Goal: Task Accomplishment & Management: Use online tool/utility

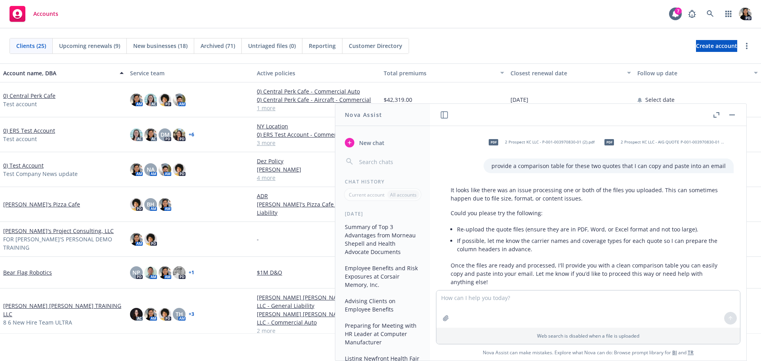
scroll to position [208, 0]
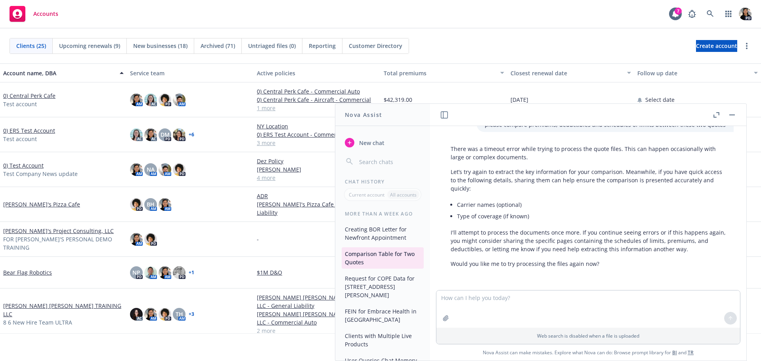
click at [731, 116] on button "button" at bounding box center [733, 115] width 10 height 10
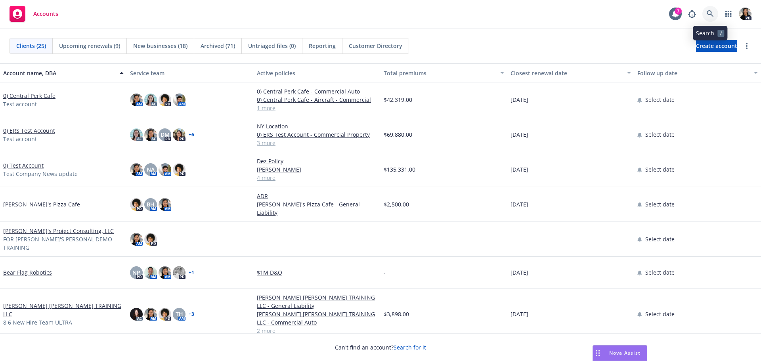
click at [704, 10] on link at bounding box center [711, 14] width 16 height 16
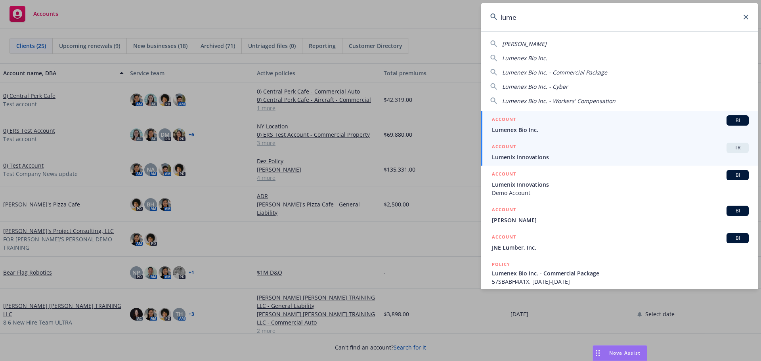
type input "lume"
click at [596, 152] on div "ACCOUNT TR" at bounding box center [620, 148] width 257 height 10
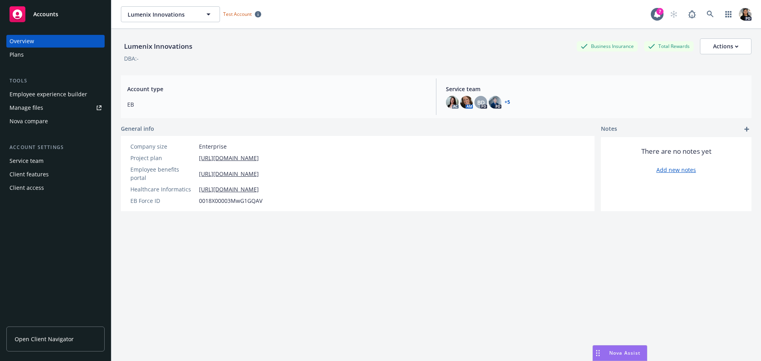
click at [333, 59] on div "DBA: -" at bounding box center [436, 58] width 631 height 8
click at [46, 93] on div "Employee experience builder" at bounding box center [49, 94] width 78 height 13
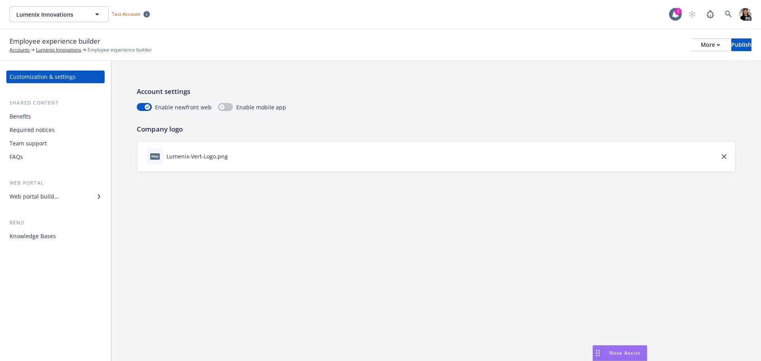
click at [27, 116] on div "Benefits" at bounding box center [20, 116] width 21 height 13
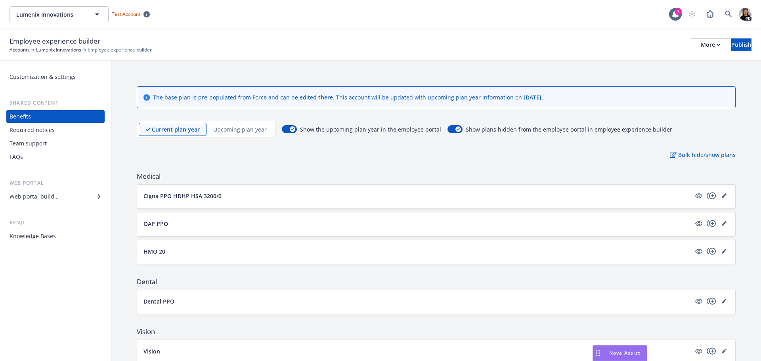
click at [26, 132] on div "Required notices" at bounding box center [32, 130] width 45 height 13
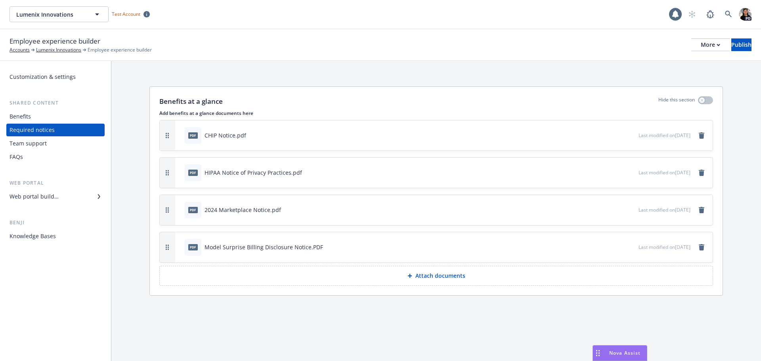
click at [25, 146] on div "Team support" at bounding box center [28, 143] width 37 height 13
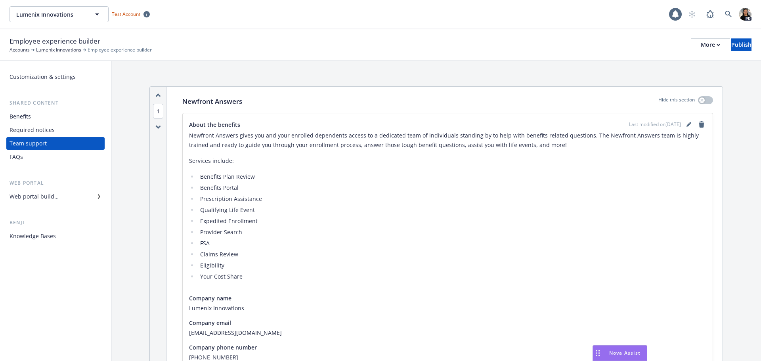
click at [23, 156] on div "FAQs" at bounding box center [16, 157] width 13 height 13
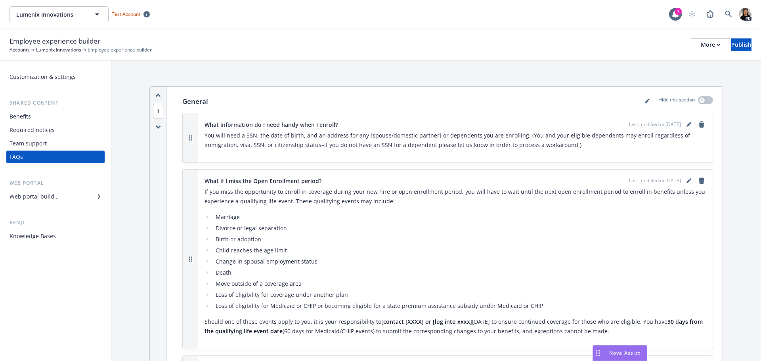
click at [34, 197] on div "Web portal builder" at bounding box center [34, 196] width 49 height 13
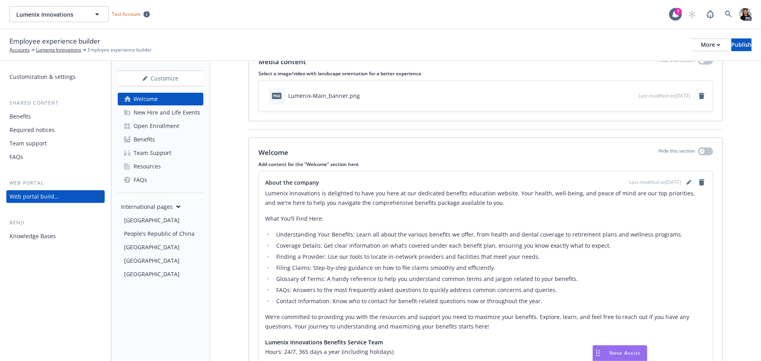
scroll to position [119, 0]
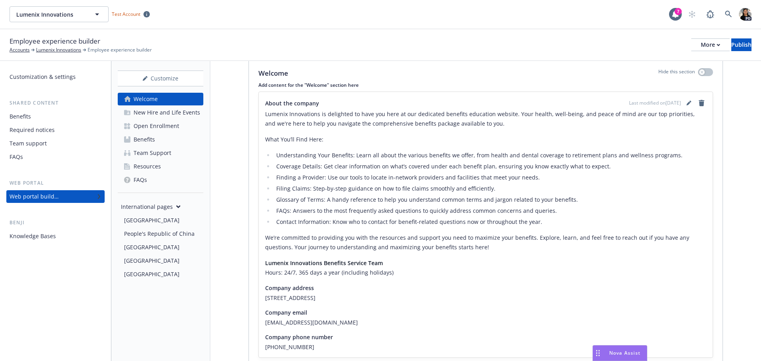
click at [155, 113] on div "New Hire and Life Events" at bounding box center [167, 112] width 67 height 13
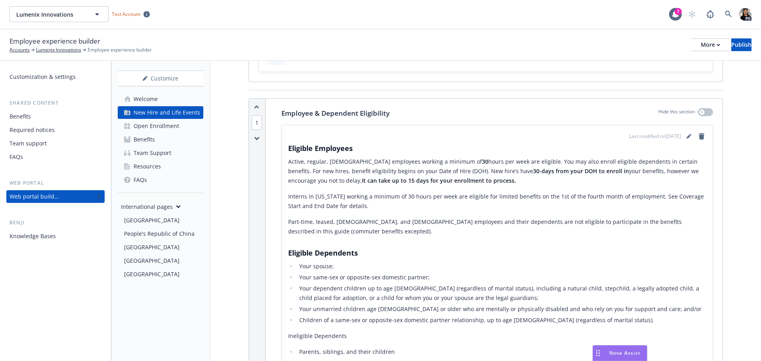
scroll to position [79, 0]
click at [175, 128] on div "Open Enrollment" at bounding box center [157, 126] width 46 height 13
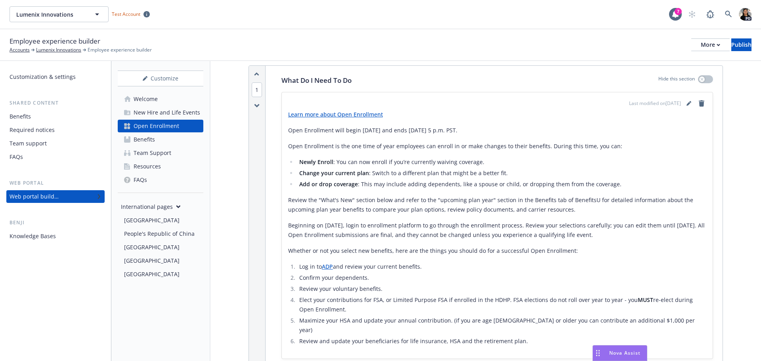
scroll to position [119, 0]
click at [171, 141] on link "Benefits" at bounding box center [161, 139] width 86 height 13
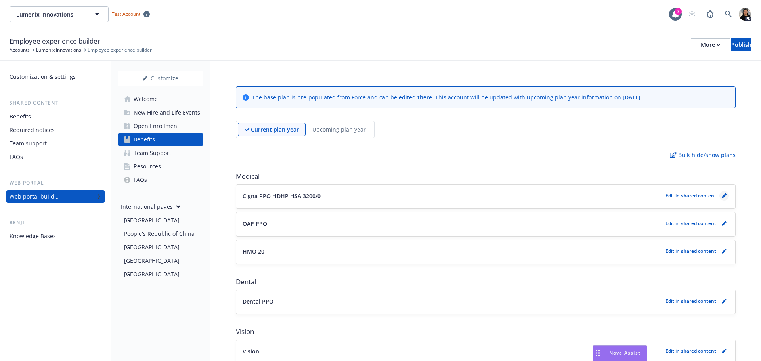
click at [722, 197] on icon "pencil" at bounding box center [724, 195] width 5 height 5
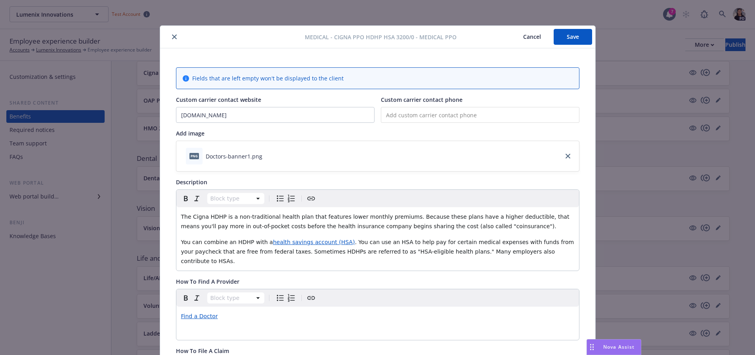
click at [172, 37] on icon "close" at bounding box center [174, 36] width 5 height 5
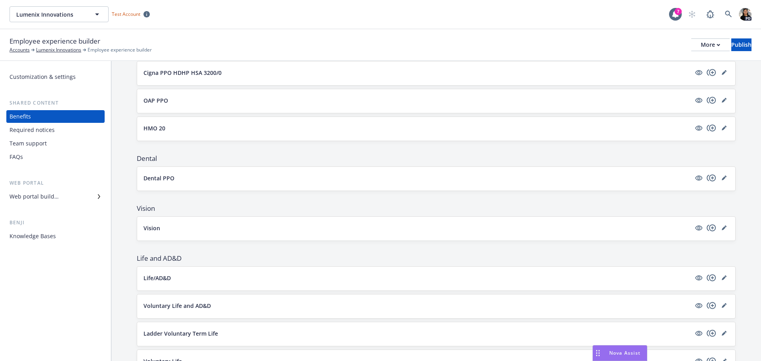
click at [35, 198] on div "Web portal builder" at bounding box center [34, 196] width 49 height 13
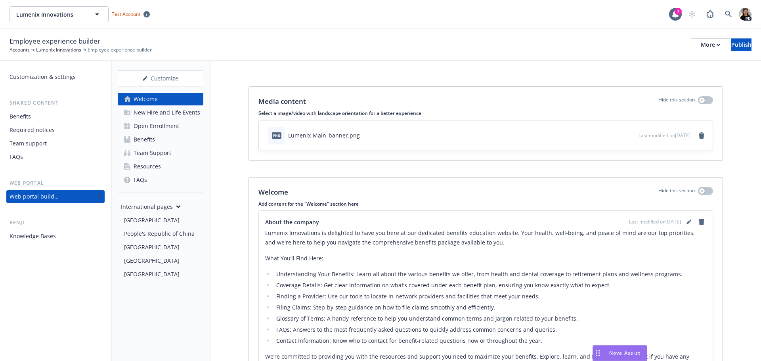
click at [168, 153] on div "Team Support" at bounding box center [153, 153] width 38 height 13
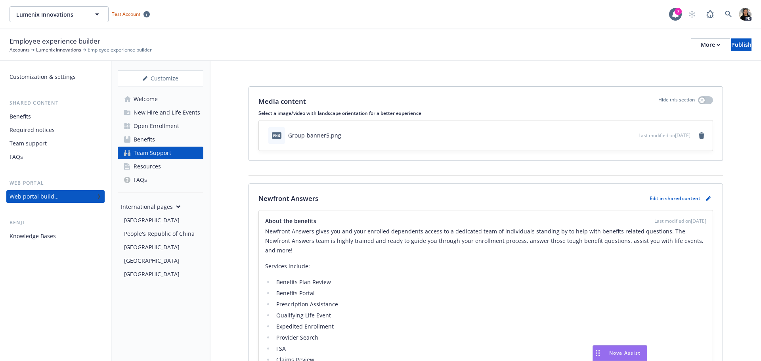
click at [174, 168] on link "Resources" at bounding box center [161, 166] width 86 height 13
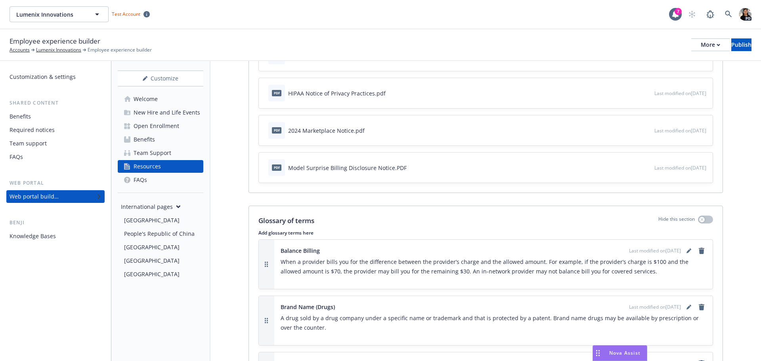
scroll to position [198, 0]
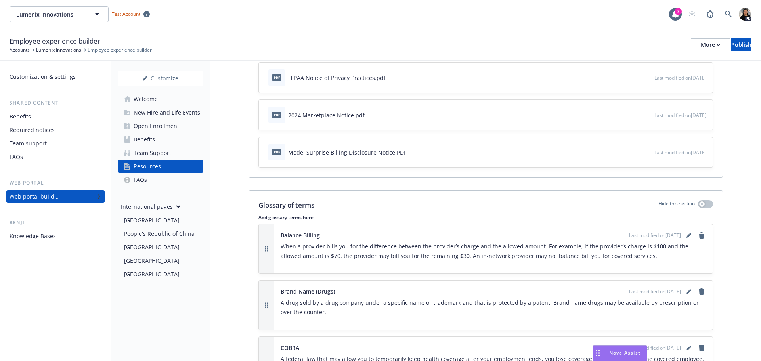
click at [151, 180] on link "FAQs" at bounding box center [161, 180] width 86 height 13
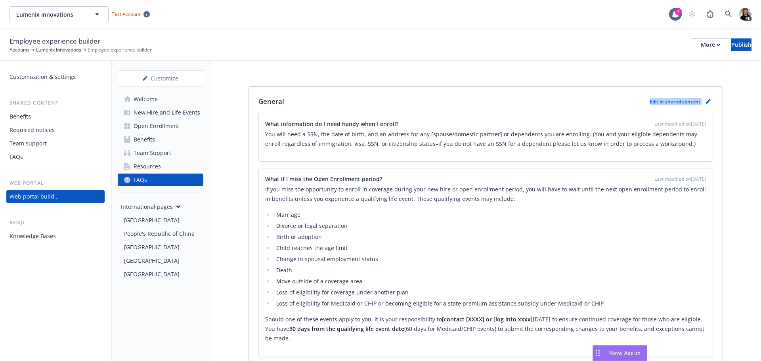
drag, startPoint x: 641, startPoint y: 103, endPoint x: 712, endPoint y: 108, distance: 71.6
click at [712, 108] on div "General Edit in shared content What information do I need handy when I enroll? …" at bounding box center [486, 347] width 474 height 520
click at [556, 98] on div "General Edit in shared content" at bounding box center [486, 101] width 455 height 10
click at [34, 119] on div "Benefits" at bounding box center [56, 116] width 92 height 13
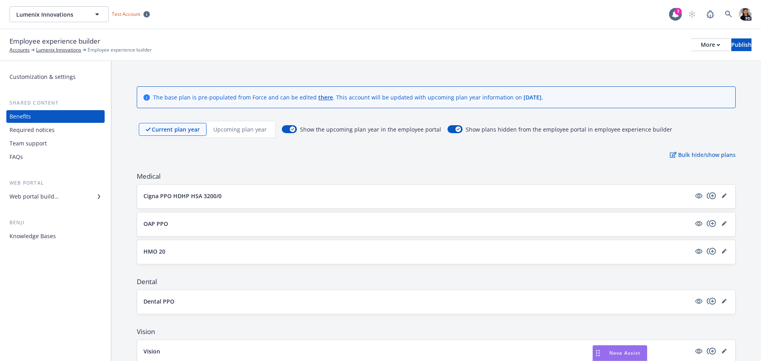
click at [36, 133] on div "Required notices" at bounding box center [32, 130] width 45 height 13
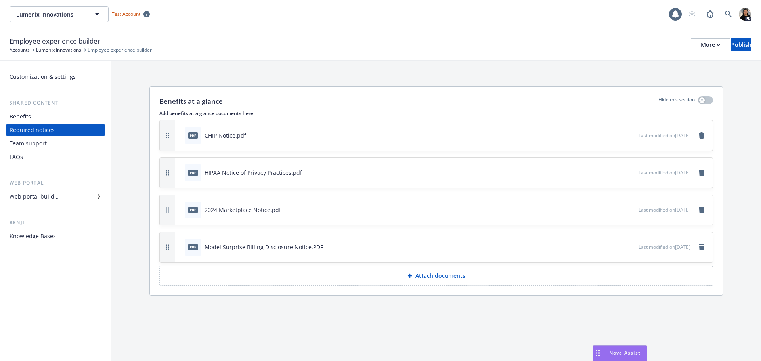
click at [33, 142] on div "Team support" at bounding box center [28, 143] width 37 height 13
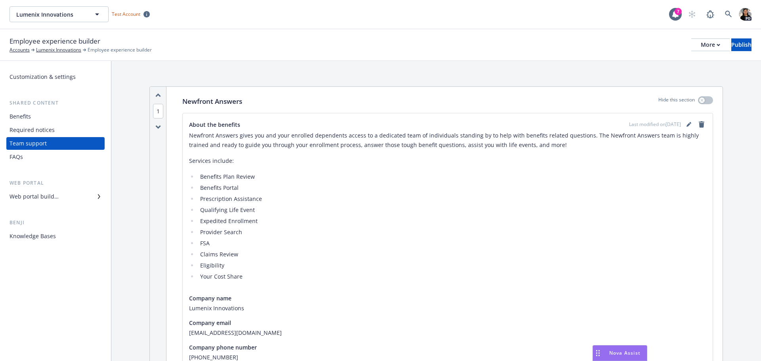
click at [47, 193] on div "Web portal builder" at bounding box center [34, 196] width 49 height 13
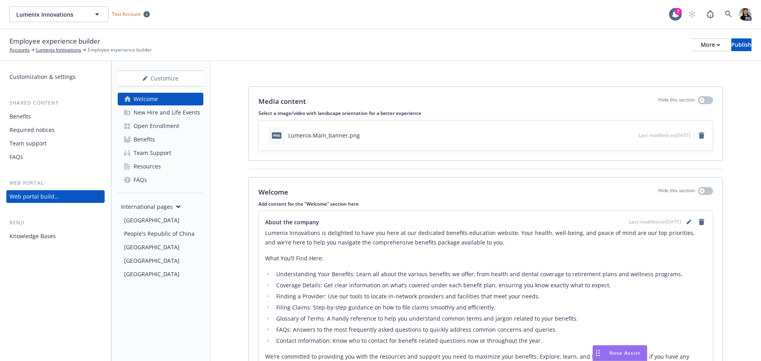
click at [151, 151] on div "Team Support" at bounding box center [153, 153] width 38 height 13
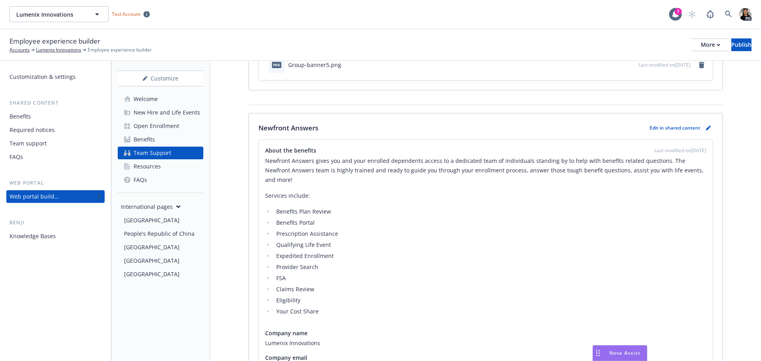
scroll to position [79, 0]
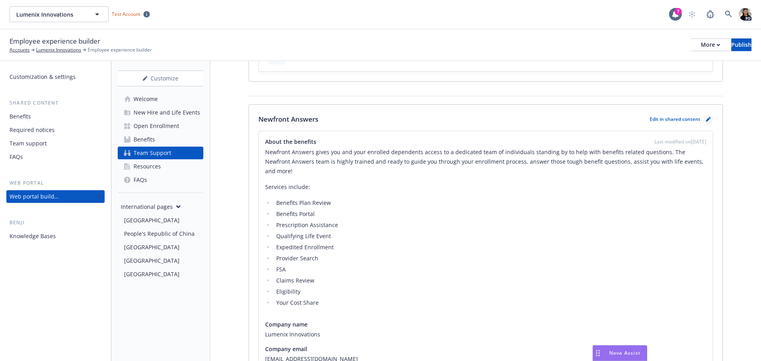
click at [706, 121] on icon "pencil" at bounding box center [708, 119] width 5 height 5
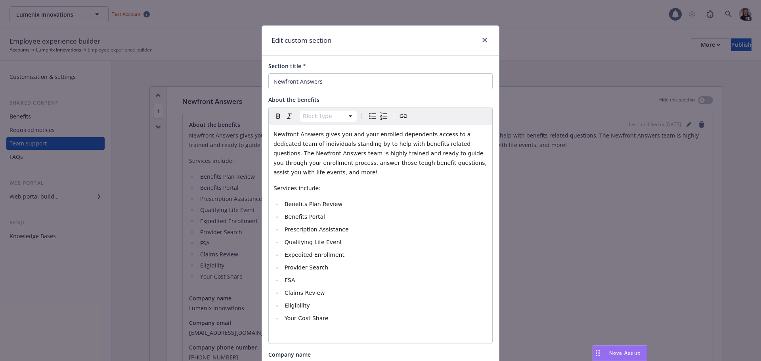
scroll to position [25, 0]
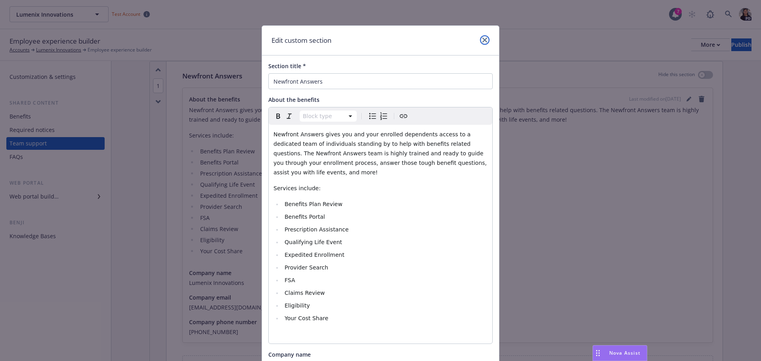
click at [483, 43] on link "close" at bounding box center [485, 40] width 10 height 10
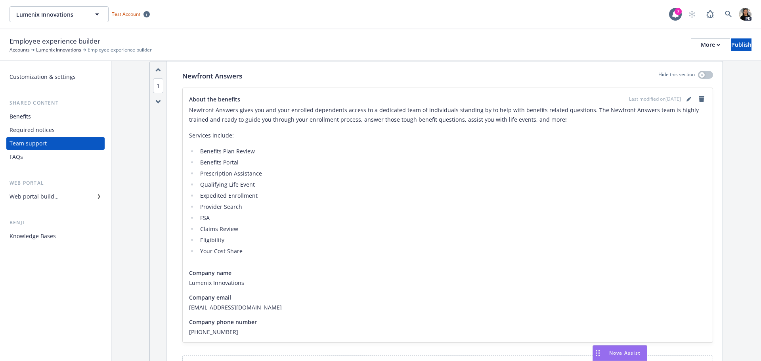
click at [81, 197] on div "Web portal builder" at bounding box center [56, 196] width 92 height 13
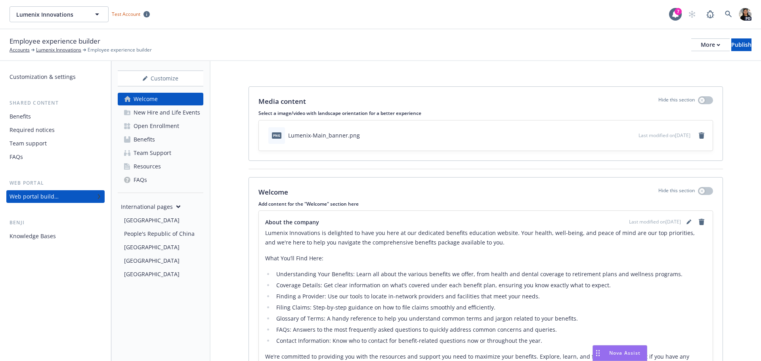
click at [178, 208] on icon at bounding box center [178, 207] width 5 height 4
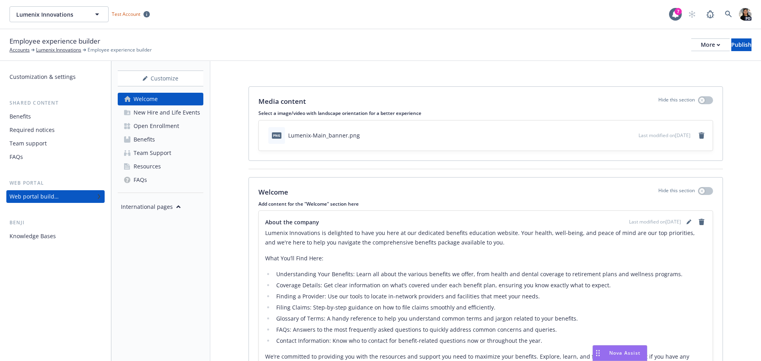
click at [18, 116] on div "Benefits" at bounding box center [20, 116] width 21 height 13
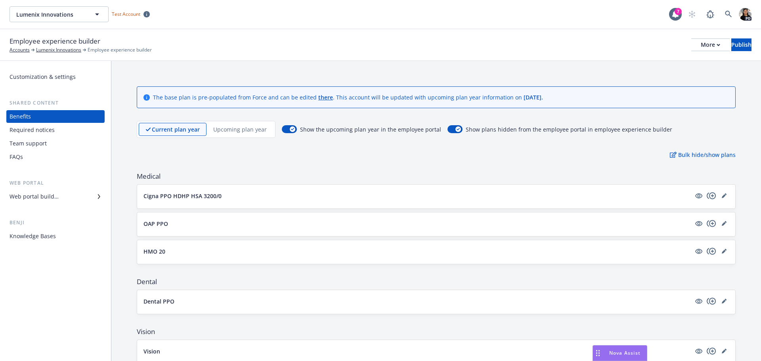
click at [24, 130] on div "Required notices" at bounding box center [32, 130] width 45 height 13
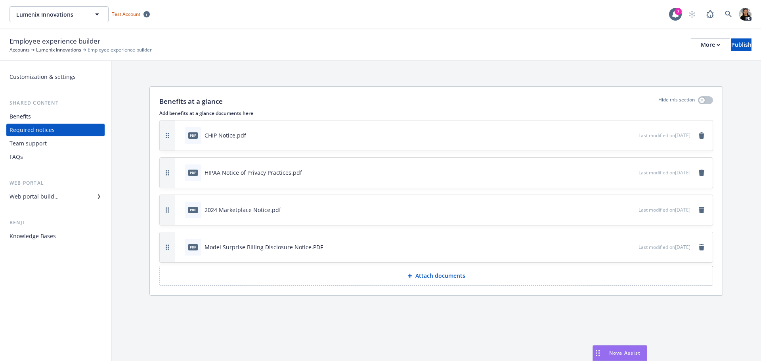
click at [27, 143] on div "Team support" at bounding box center [28, 143] width 37 height 13
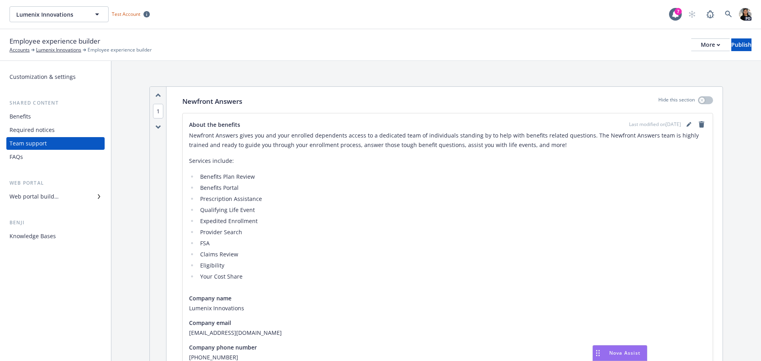
click at [30, 151] on div "FAQs" at bounding box center [56, 157] width 92 height 13
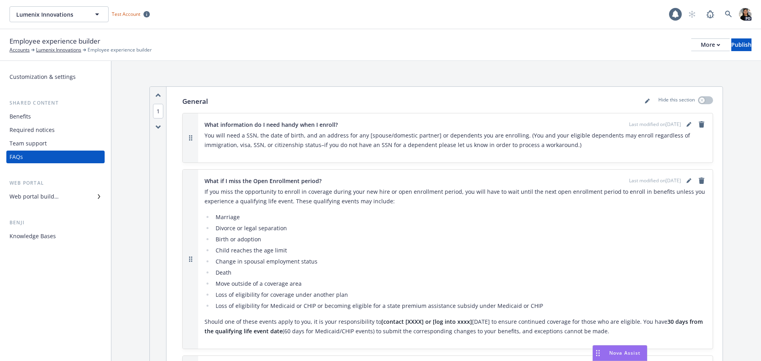
click at [50, 196] on div "Web portal builder" at bounding box center [34, 196] width 49 height 13
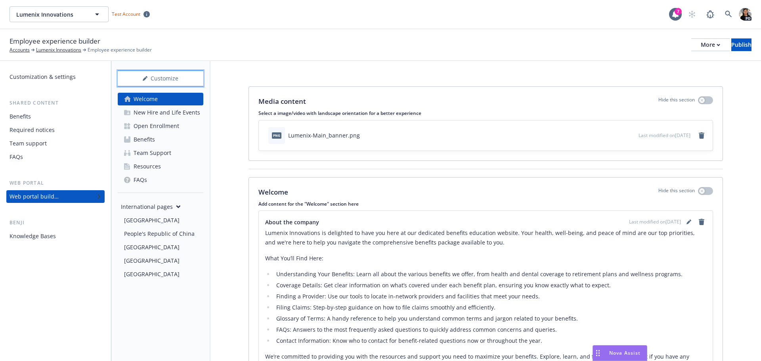
click at [168, 77] on div "Customize" at bounding box center [161, 78] width 86 height 15
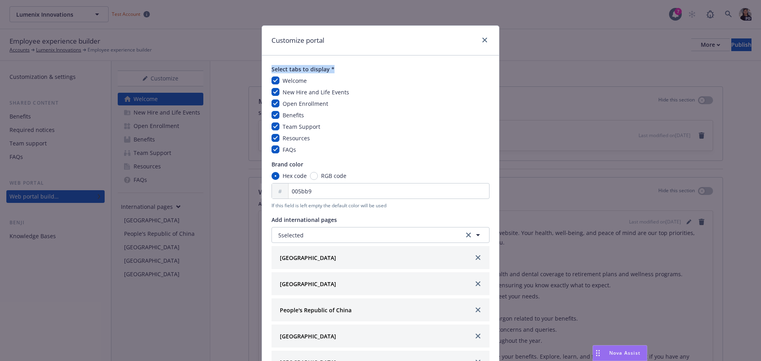
drag, startPoint x: 343, startPoint y: 68, endPoint x: 269, endPoint y: 69, distance: 74.2
click at [272, 69] on span "Select tabs to display *" at bounding box center [381, 69] width 218 height 8
drag, startPoint x: 302, startPoint y: 162, endPoint x: 270, endPoint y: 166, distance: 32.3
click at [272, 166] on span "Brand color" at bounding box center [381, 164] width 218 height 8
click at [345, 220] on span "Add international pages" at bounding box center [381, 220] width 218 height 8
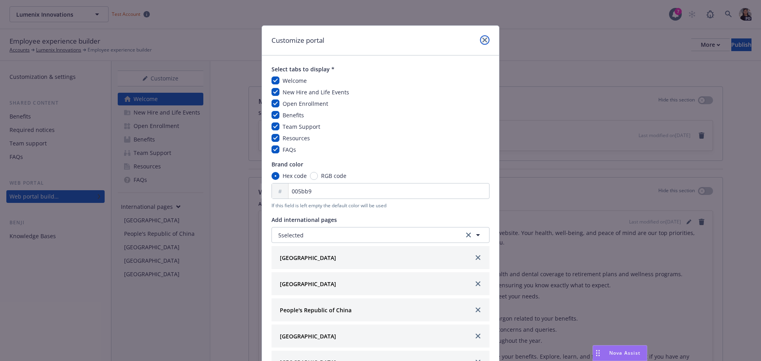
click at [483, 43] on link "close" at bounding box center [485, 40] width 10 height 10
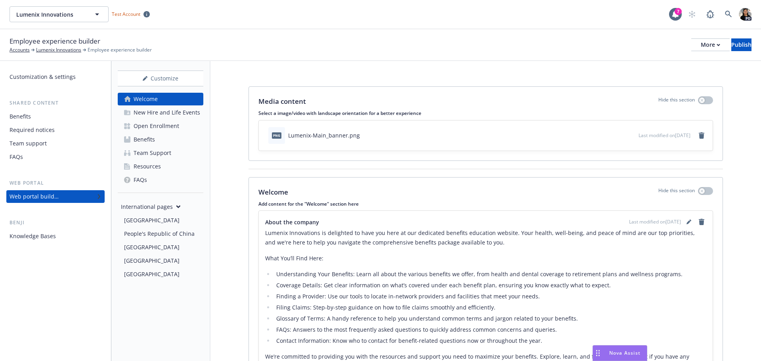
click at [416, 19] on div "Lumenix Innovations Lumenix Innovations Test Account" at bounding box center [340, 14] width 660 height 16
